Goal: Task Accomplishment & Management: Manage account settings

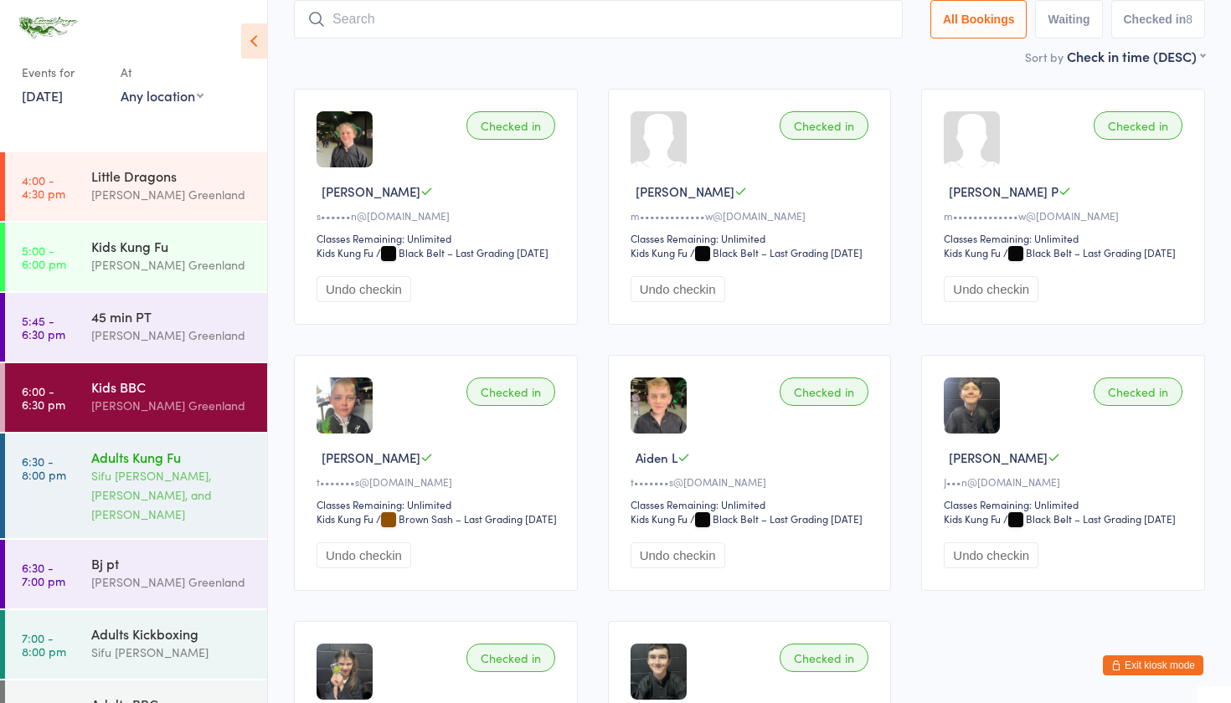
click at [119, 487] on div "Sifu [PERSON_NAME], [PERSON_NAME], and [PERSON_NAME]" at bounding box center [172, 495] width 162 height 58
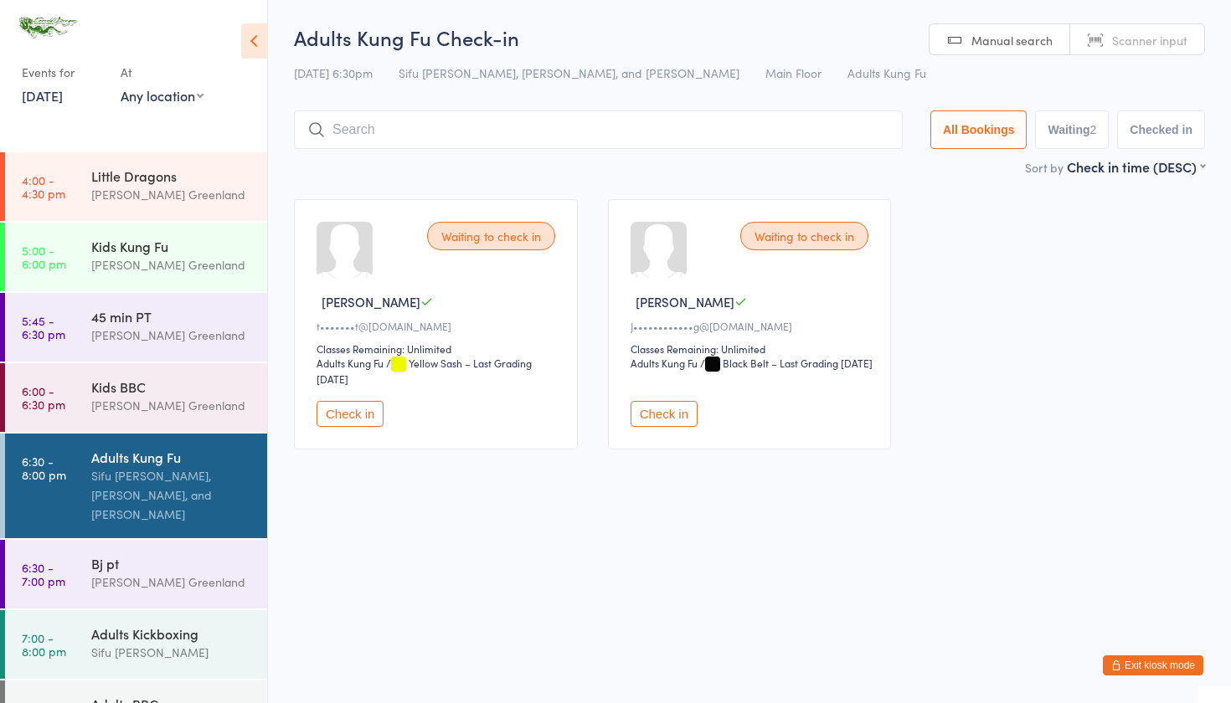
click at [1127, 666] on button "Exit kiosk mode" at bounding box center [1153, 666] width 100 height 20
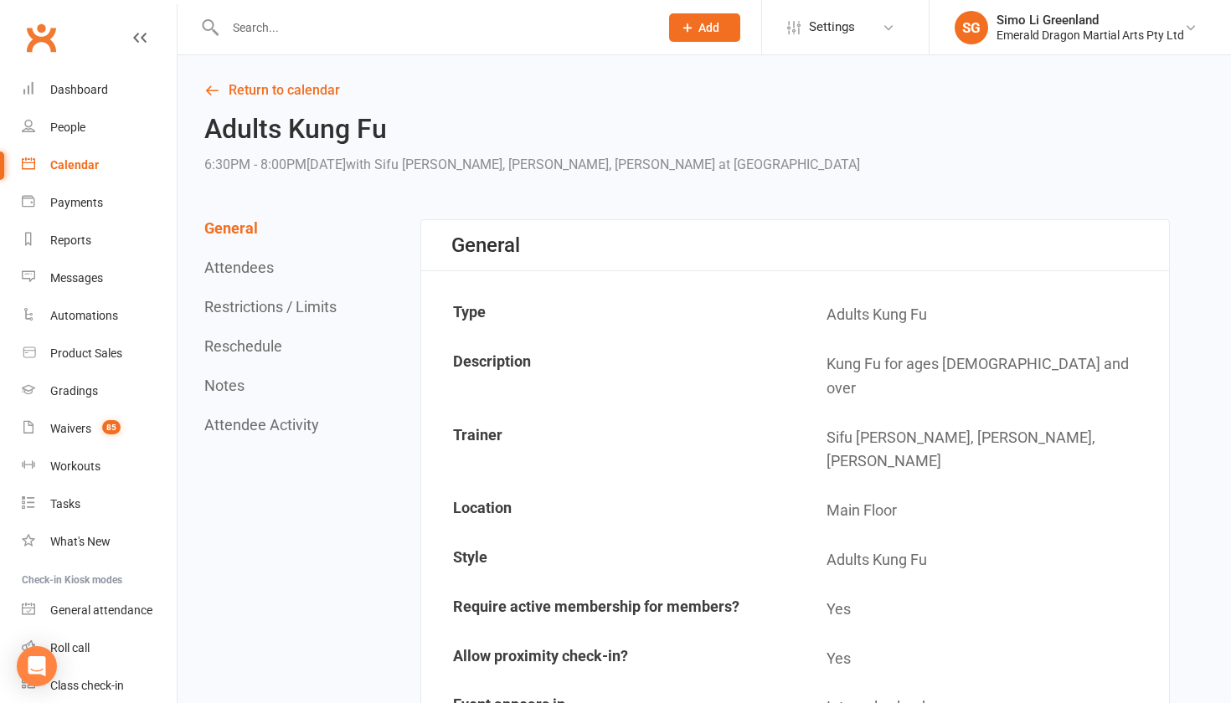
click at [247, 37] on input "text" at bounding box center [433, 27] width 427 height 23
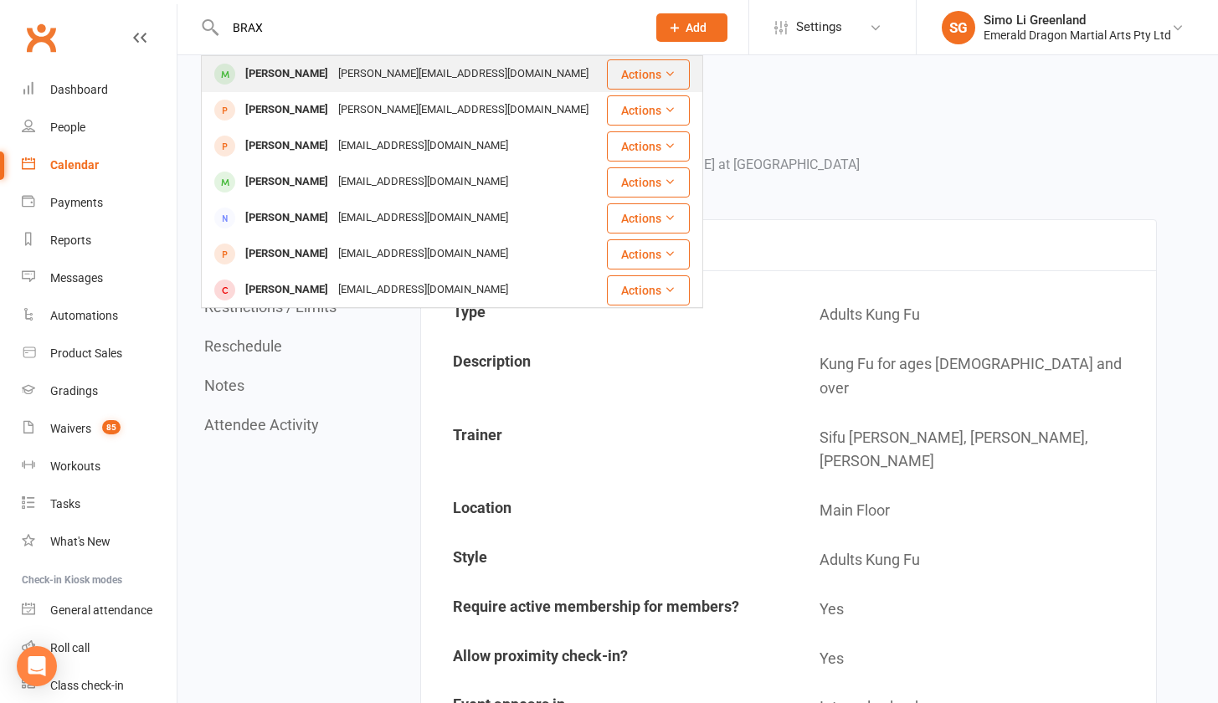
type input "BRAX"
click at [318, 77] on div "Braxton Tarrant" at bounding box center [286, 74] width 93 height 24
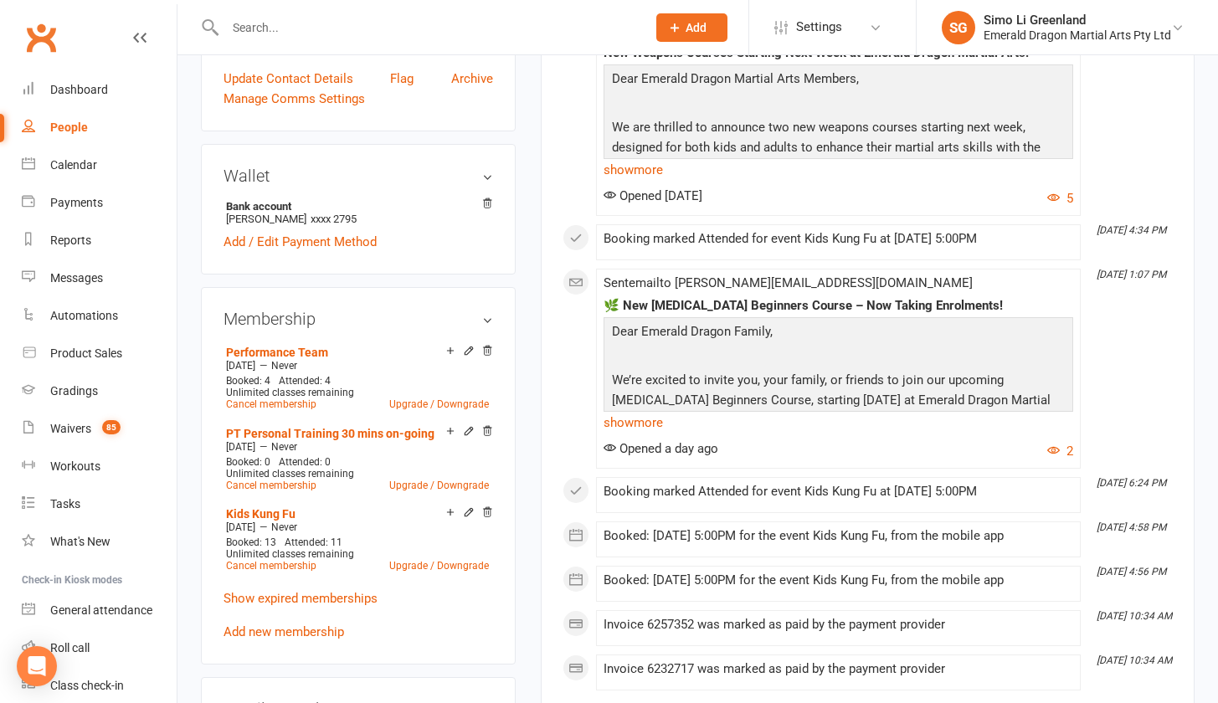
scroll to position [569, 0]
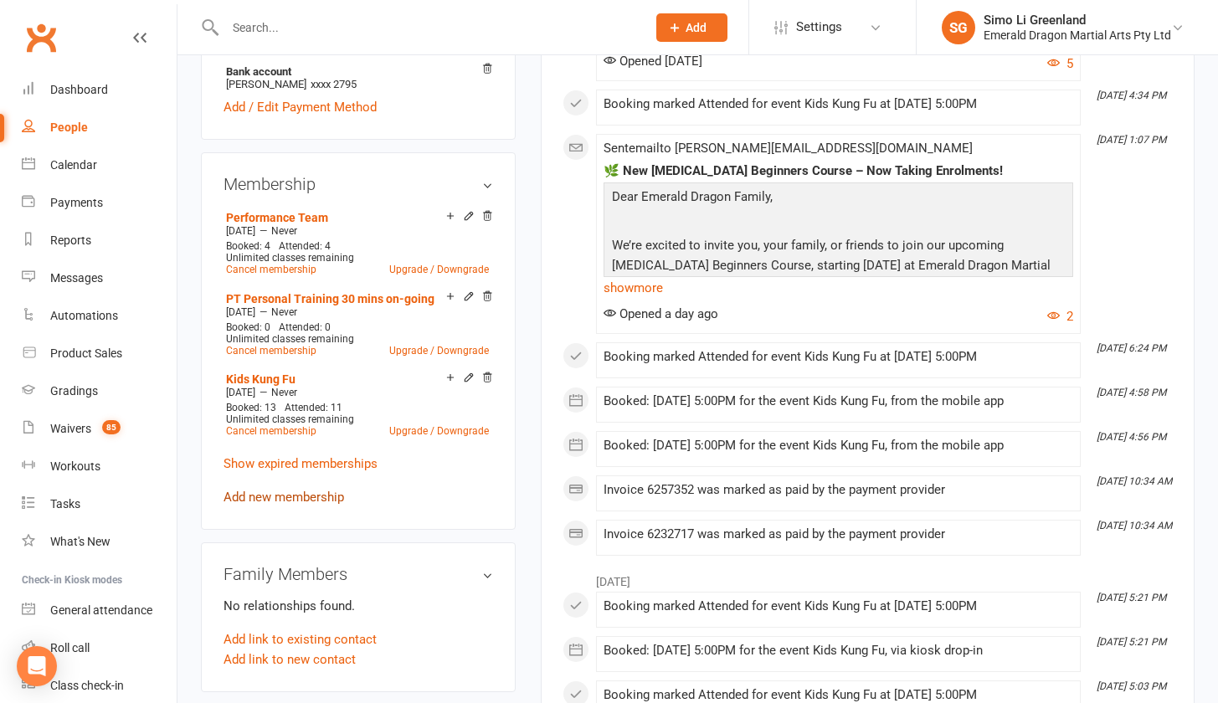
click at [289, 490] on link "Add new membership" at bounding box center [284, 497] width 121 height 15
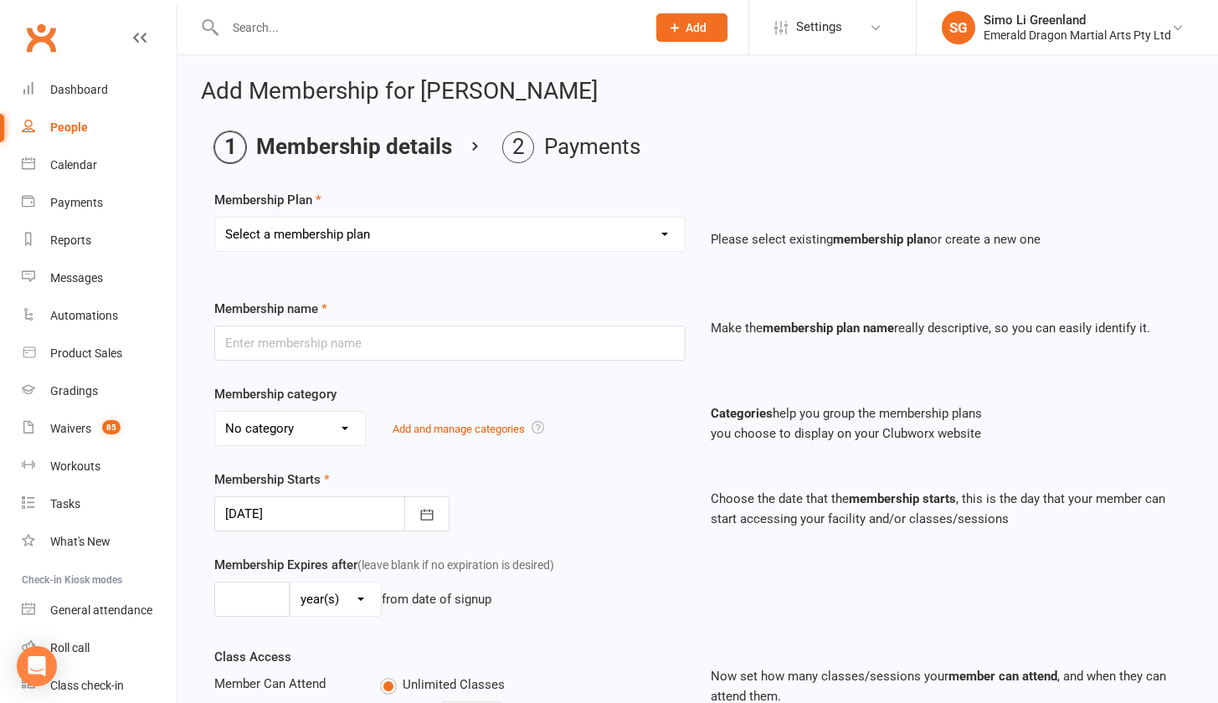
select select "34"
type input "Kids Broadsword Course"
select select "0"
type input "20 Aug 2025"
type input "8"
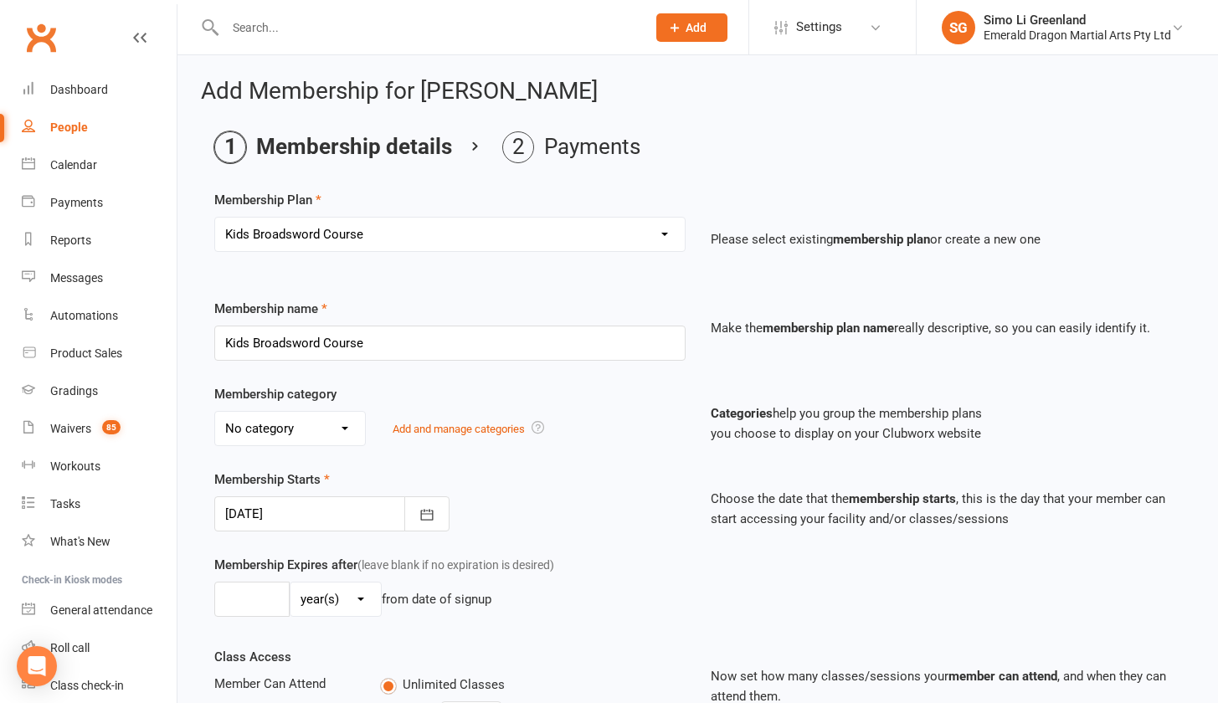
select select "1"
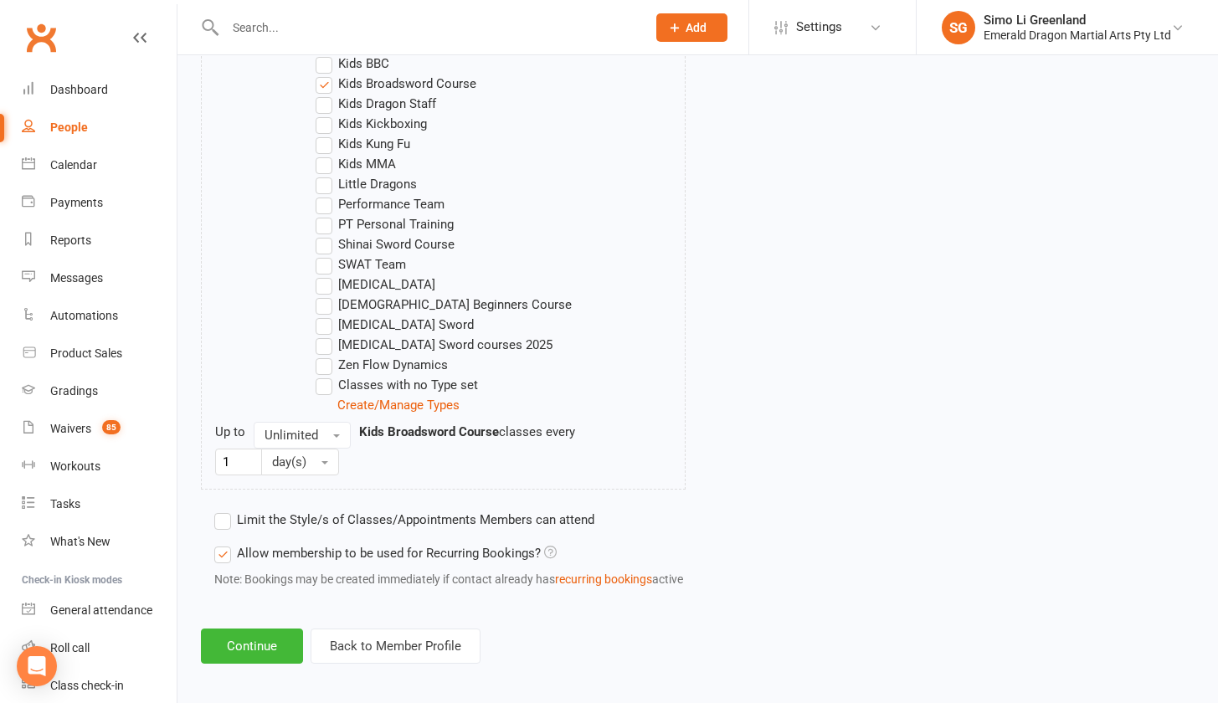
scroll to position [1104, 0]
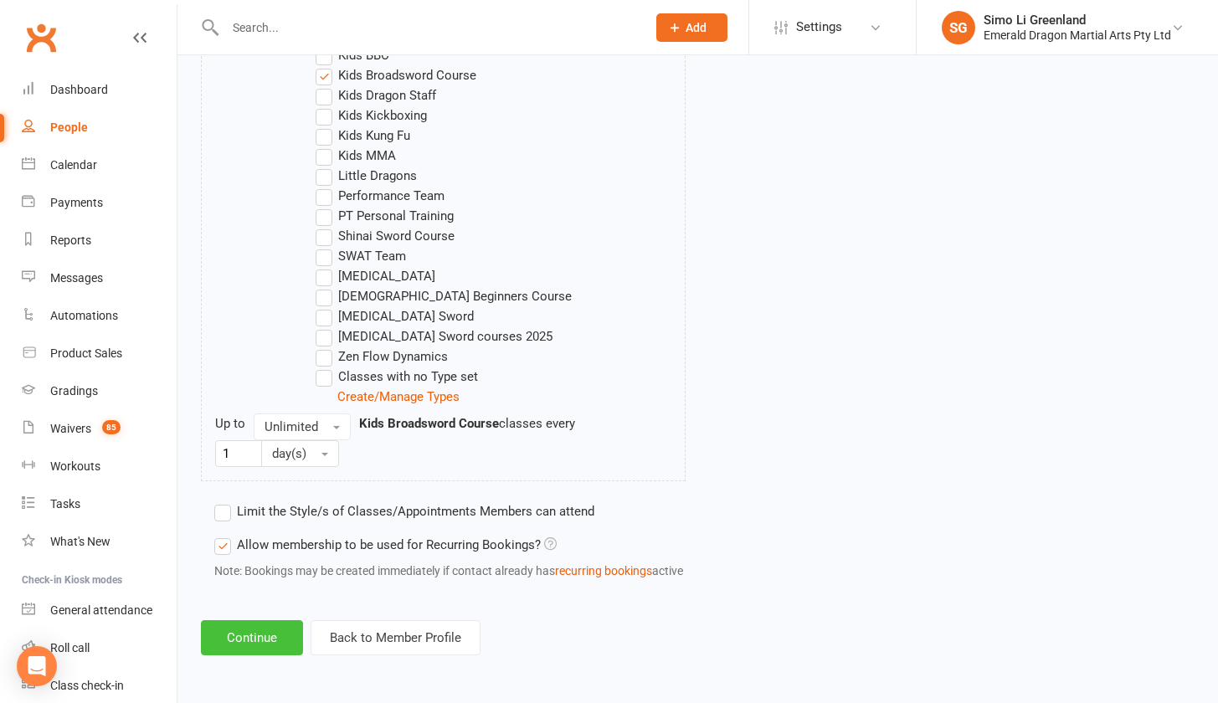
click at [260, 620] on button "Continue" at bounding box center [252, 637] width 102 height 35
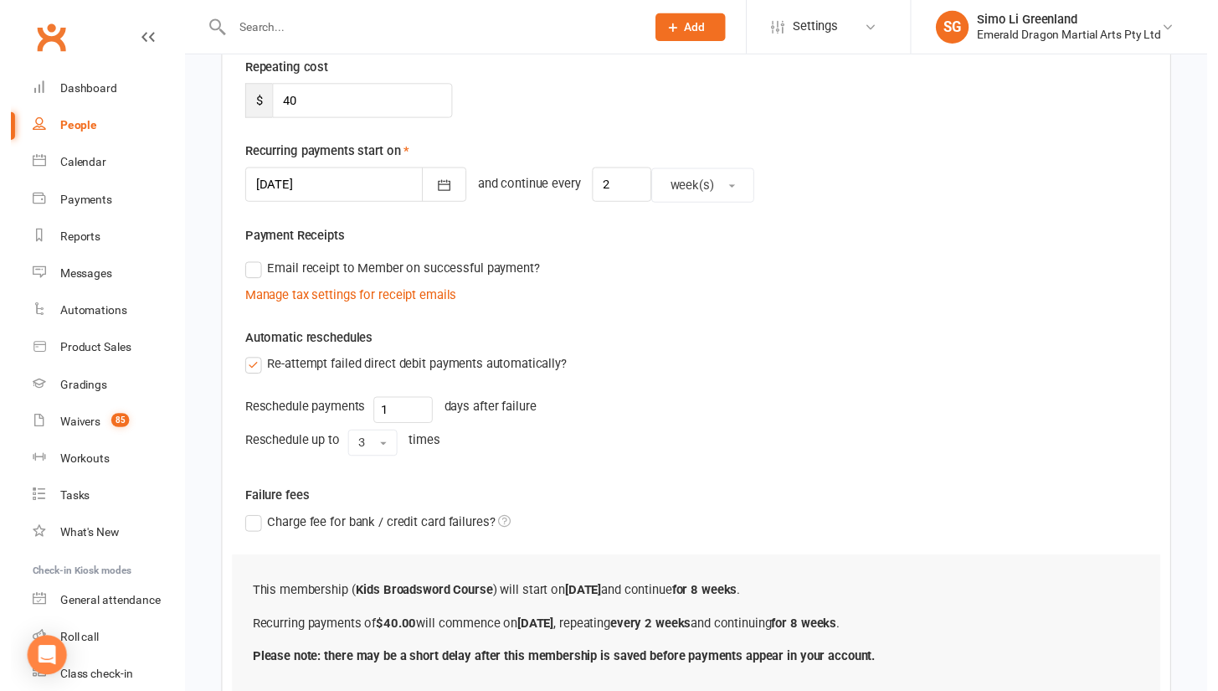
scroll to position [461, 0]
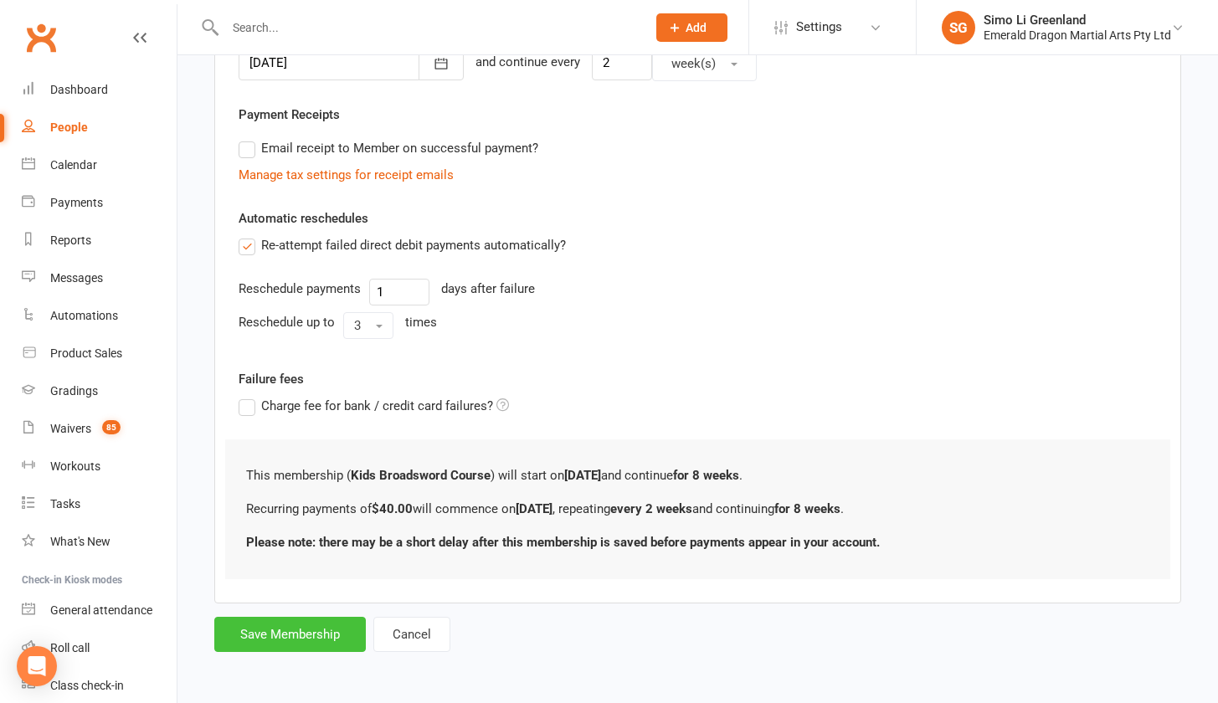
click at [284, 617] on button "Save Membership" at bounding box center [290, 634] width 152 height 35
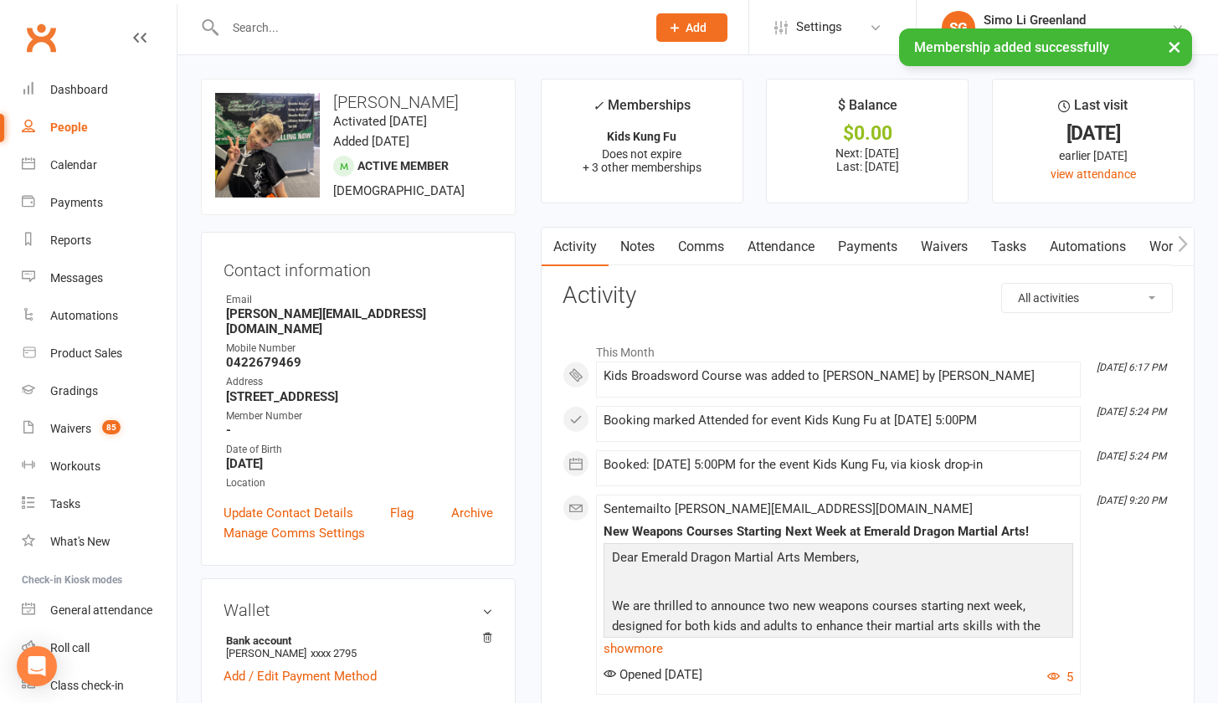
click at [890, 250] on link "Payments" at bounding box center [867, 247] width 83 height 39
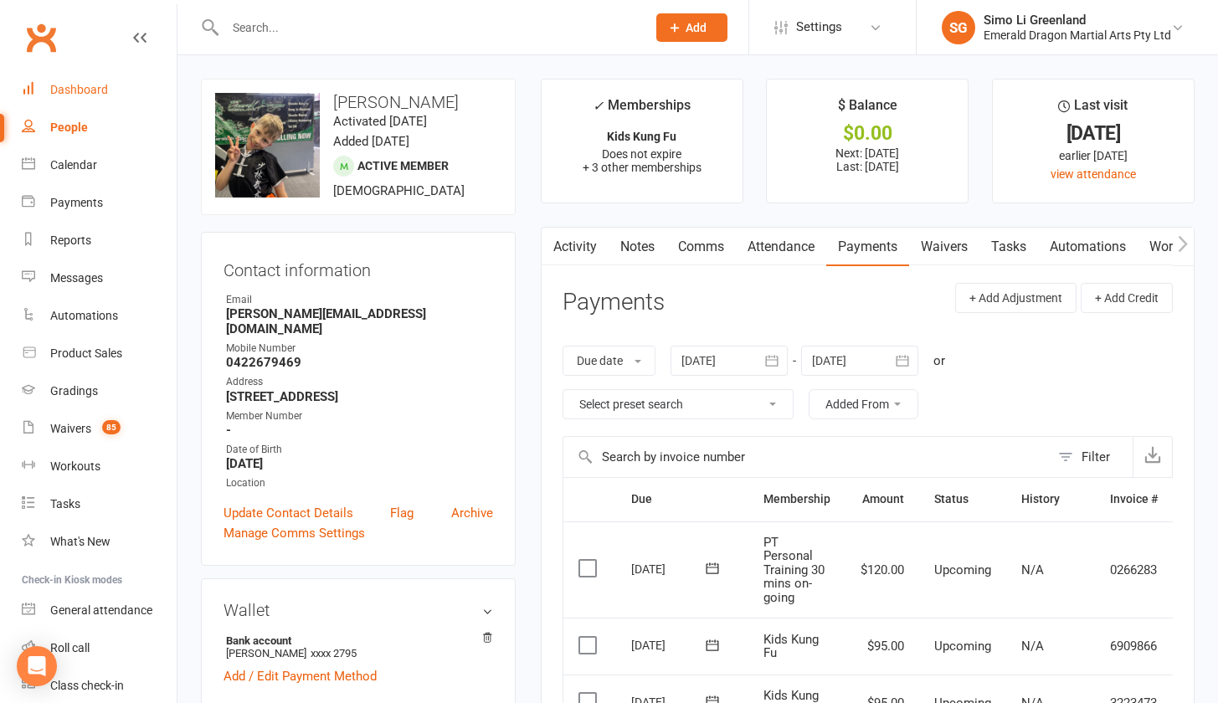
click at [66, 80] on link "Dashboard" at bounding box center [99, 90] width 155 height 38
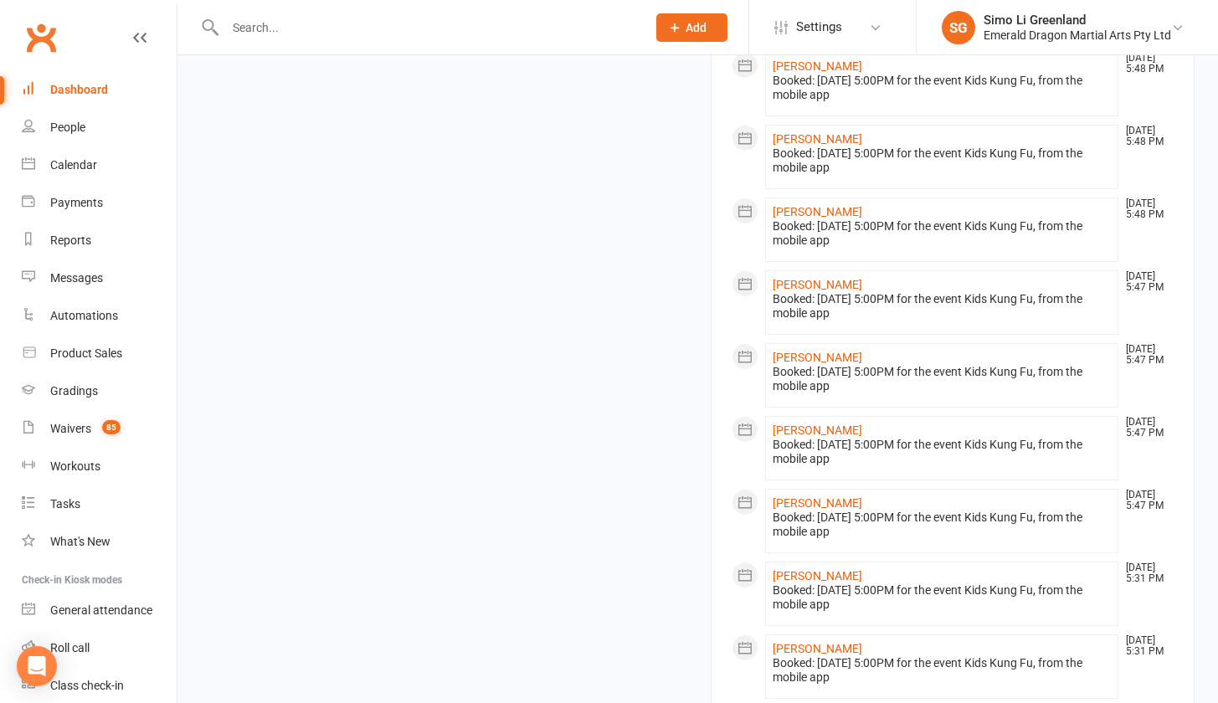
scroll to position [1645, 0]
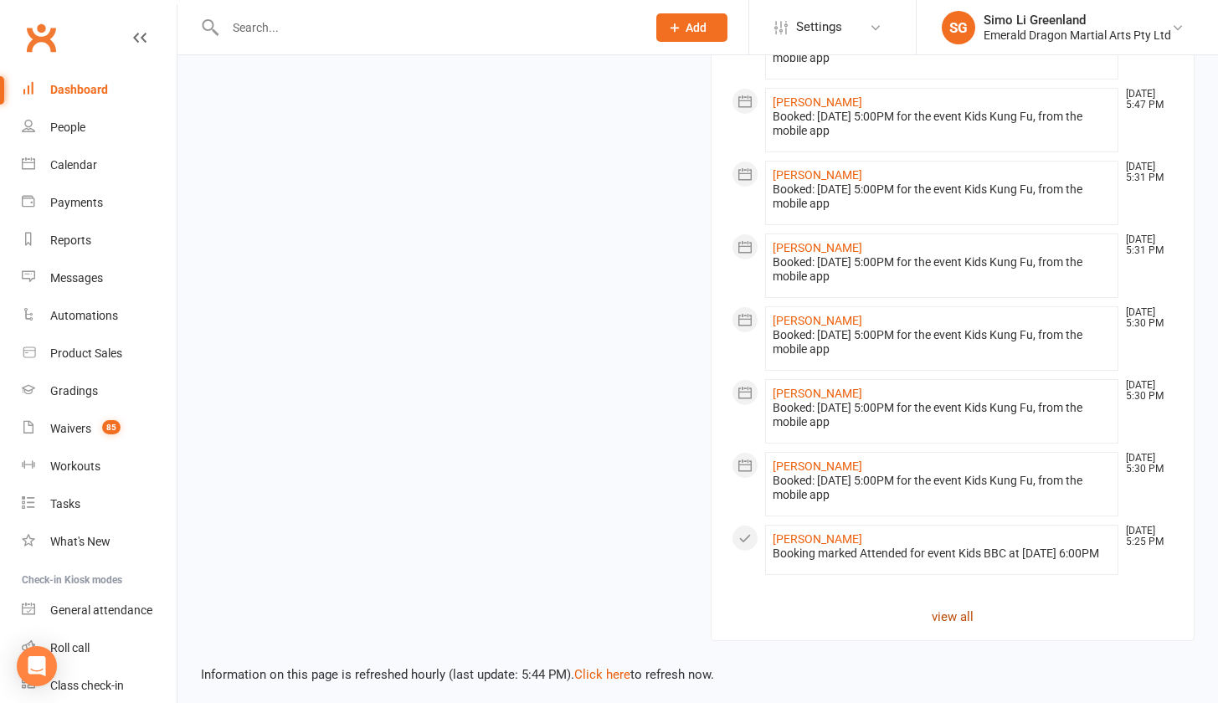
click at [961, 607] on link "view all" at bounding box center [953, 617] width 443 height 20
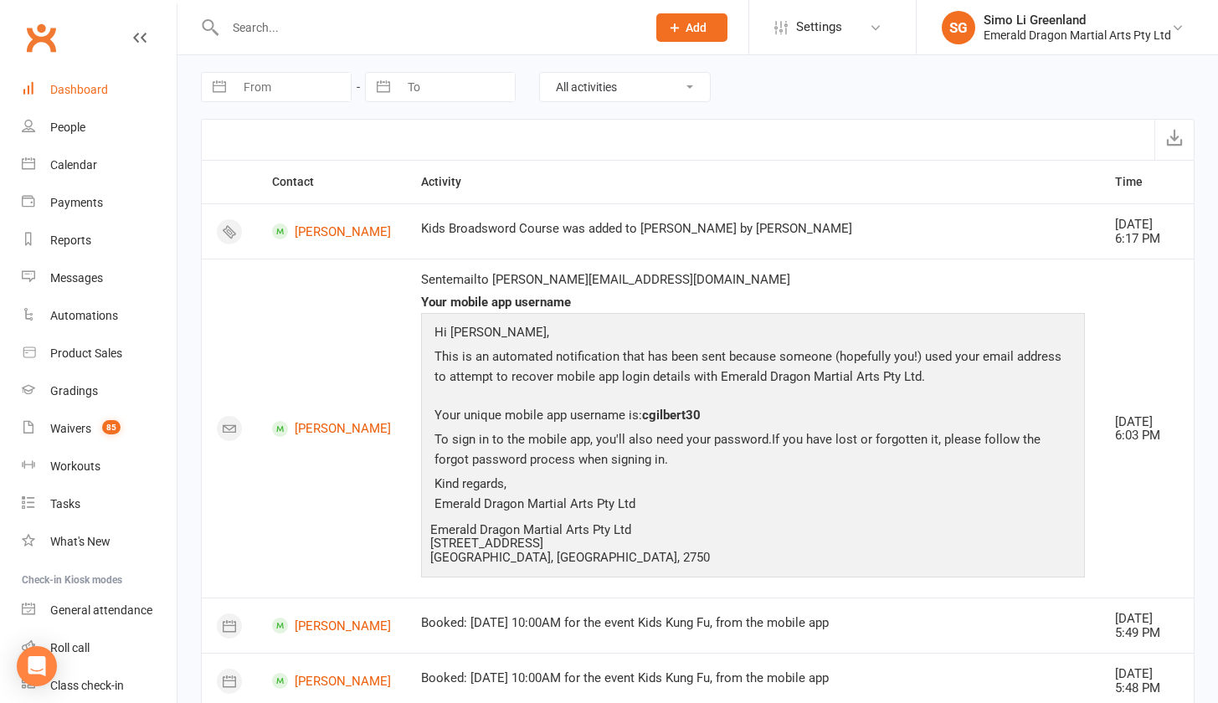
click at [75, 81] on link "Dashboard" at bounding box center [99, 90] width 155 height 38
